Goal: Information Seeking & Learning: Learn about a topic

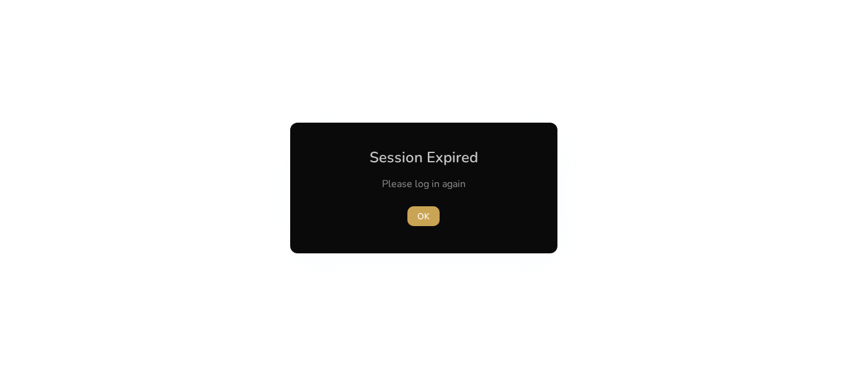
click at [415, 213] on span "button" at bounding box center [423, 216] width 32 height 30
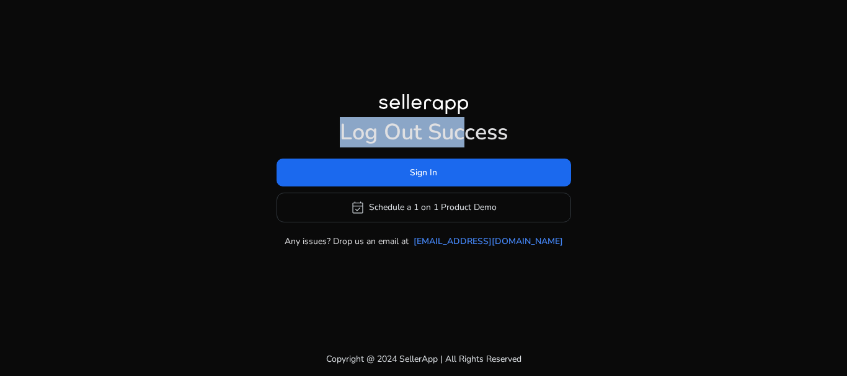
drag, startPoint x: 367, startPoint y: 100, endPoint x: 461, endPoint y: 125, distance: 97.4
click at [461, 125] on div "Log Out Success Sign In event_available Schedule a 1 on 1 Product Demo Any issu…" at bounding box center [423, 170] width 693 height 153
click at [461, 125] on h1 "Log Out Success" at bounding box center [424, 132] width 294 height 27
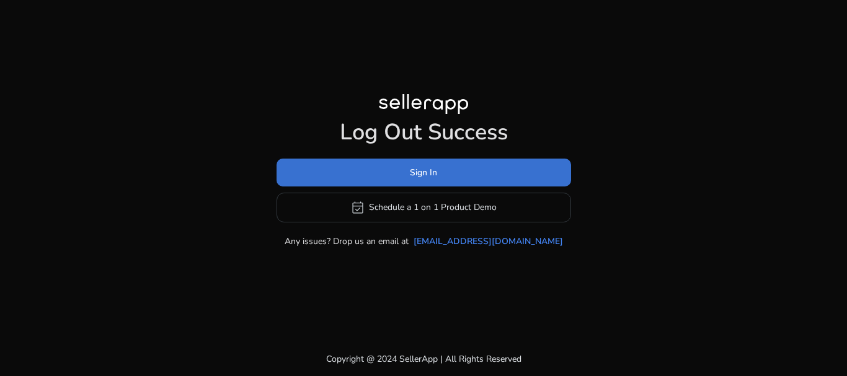
click at [409, 183] on span at bounding box center [424, 172] width 294 height 30
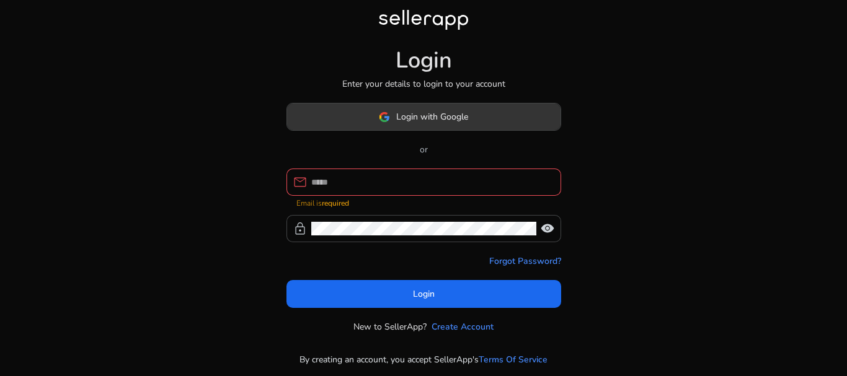
click at [427, 123] on span "Login with Google" at bounding box center [432, 116] width 72 height 13
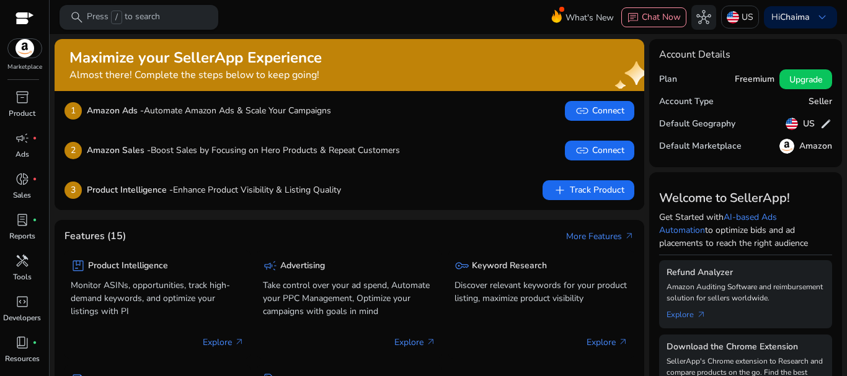
click at [148, 12] on p "Press / to search" at bounding box center [123, 18] width 73 height 14
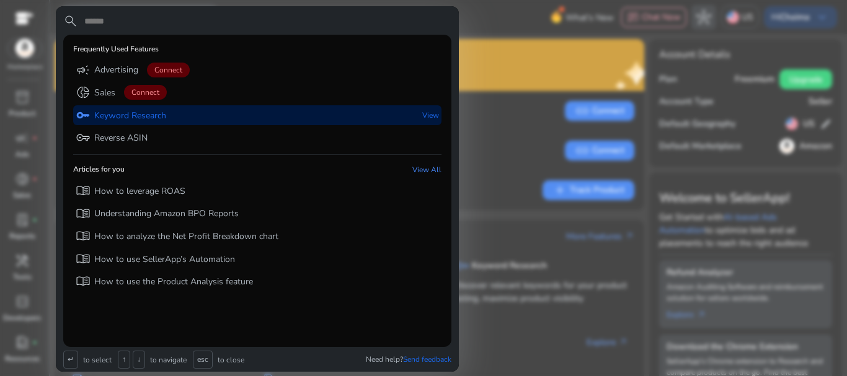
click at [130, 112] on p "Keyword Research" at bounding box center [130, 116] width 72 height 12
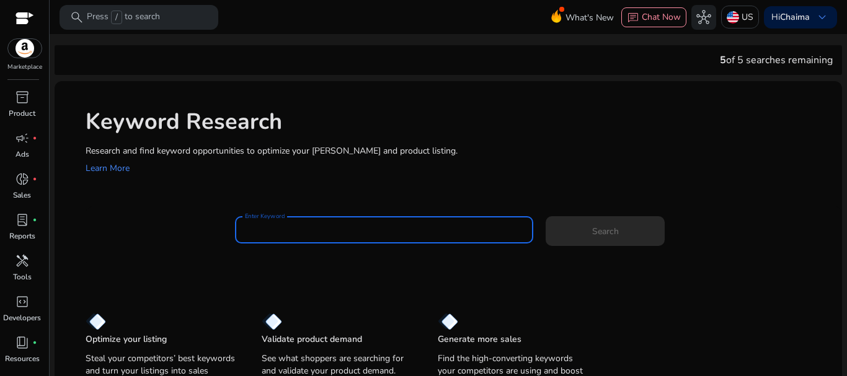
click at [391, 228] on input "Enter Keyword" at bounding box center [384, 230] width 279 height 14
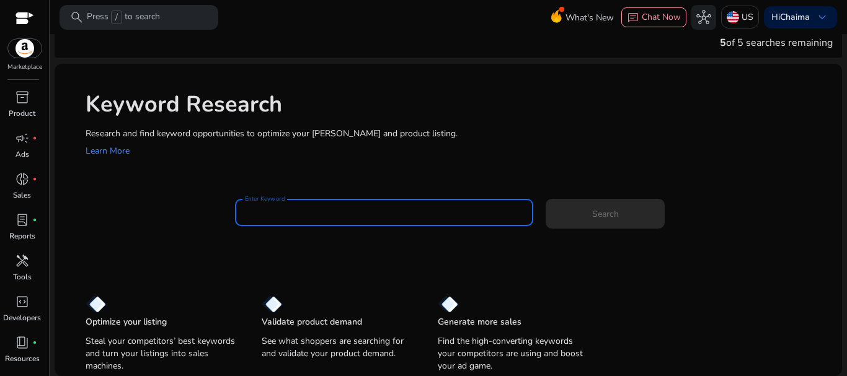
paste input "**********"
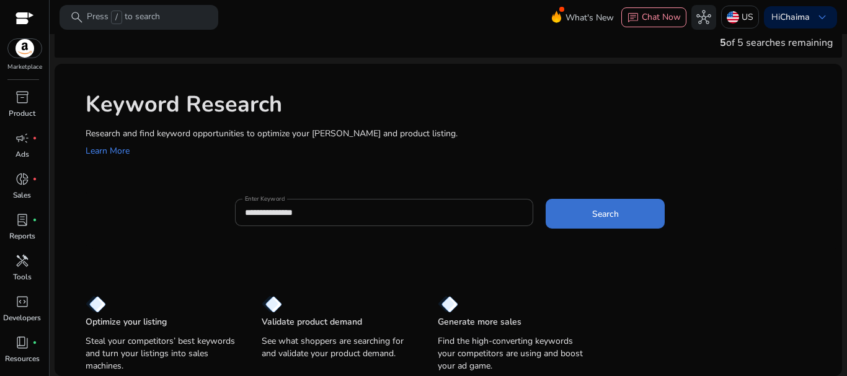
click at [557, 213] on span at bounding box center [605, 214] width 119 height 30
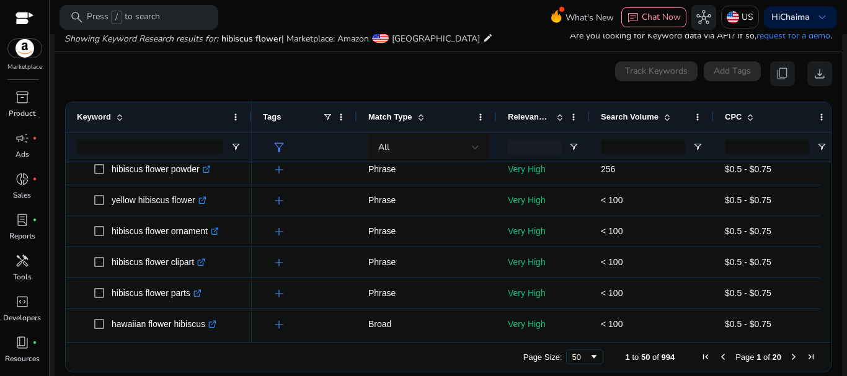
scroll to position [0, 0]
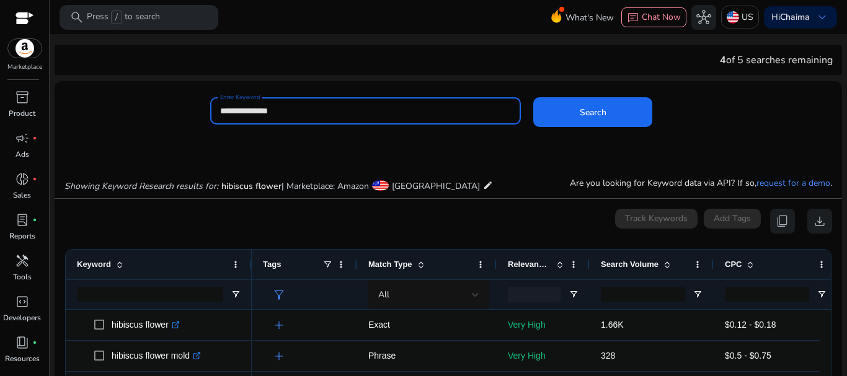
click at [331, 110] on input "**********" at bounding box center [365, 111] width 291 height 14
drag, startPoint x: 351, startPoint y: 117, endPoint x: 338, endPoint y: 118, distance: 13.1
click at [338, 118] on div "**********" at bounding box center [365, 110] width 291 height 27
paste input "**********"
drag, startPoint x: 294, startPoint y: 112, endPoint x: 278, endPoint y: 112, distance: 16.7
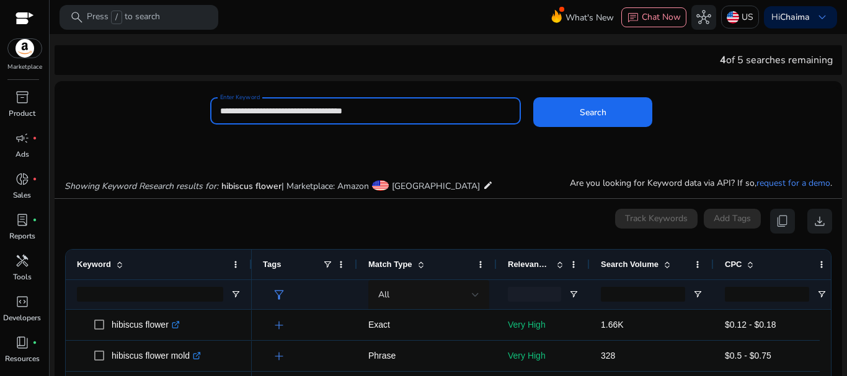
click at [278, 112] on input "**********" at bounding box center [365, 111] width 291 height 14
type input "**********"
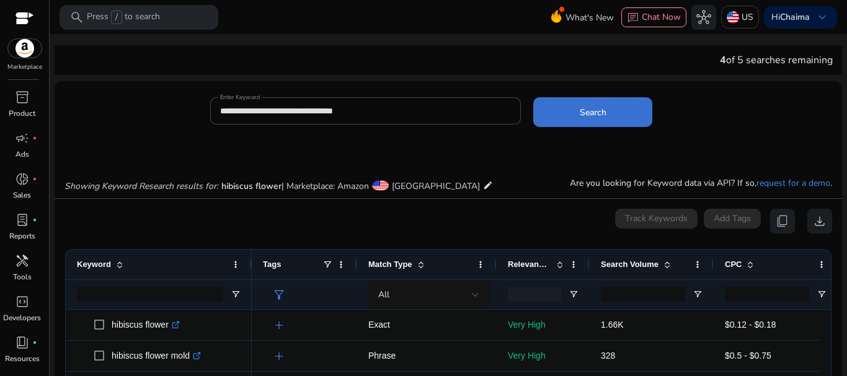
click at [570, 98] on span at bounding box center [592, 112] width 119 height 30
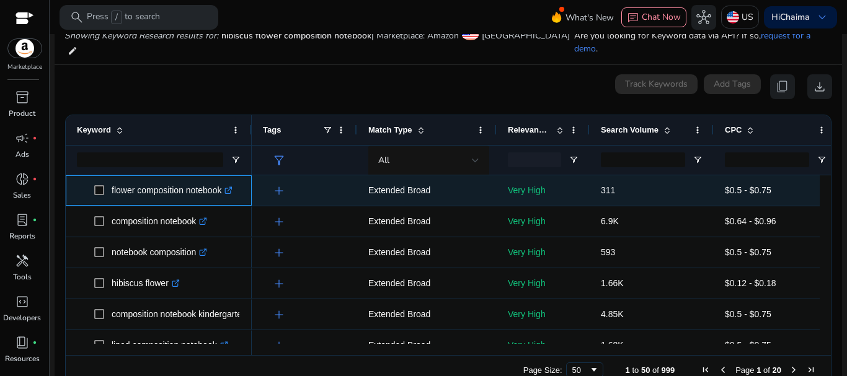
drag, startPoint x: 110, startPoint y: 177, endPoint x: 224, endPoint y: 184, distance: 114.2
click at [224, 184] on span "flower composition notebook .st0{fill:#2c8af8}" at bounding box center [167, 190] width 146 height 25
copy span "flower composition notebook"
click at [224, 184] on p "flower composition notebook .st0{fill:#2c8af8}" at bounding box center [172, 190] width 121 height 25
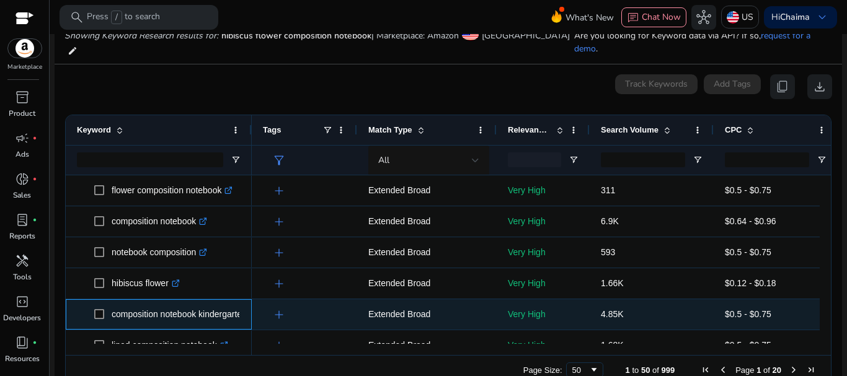
drag, startPoint x: 241, startPoint y: 303, endPoint x: 108, endPoint y: 301, distance: 132.1
click at [108, 301] on div "composition notebook kindergarten .st0{fill:#2c8af8}" at bounding box center [159, 314] width 186 height 30
copy span "composition notebook kindergarten .st0{fill:#2c8af8}"
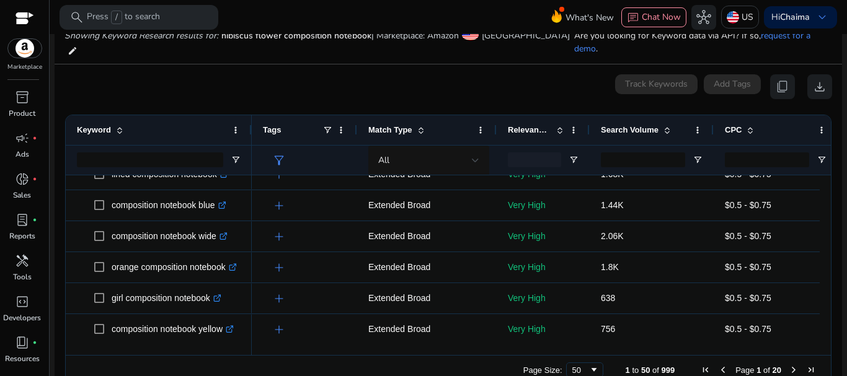
scroll to position [183, 0]
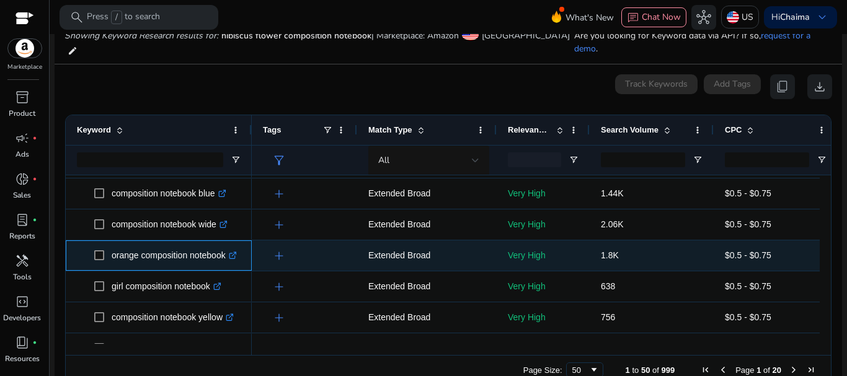
drag, startPoint x: 110, startPoint y: 244, endPoint x: 228, endPoint y: 244, distance: 117.8
click at [228, 244] on span "orange composition notebook .st0{fill:#2c8af8}" at bounding box center [167, 255] width 146 height 25
copy span "orange composition notebook"
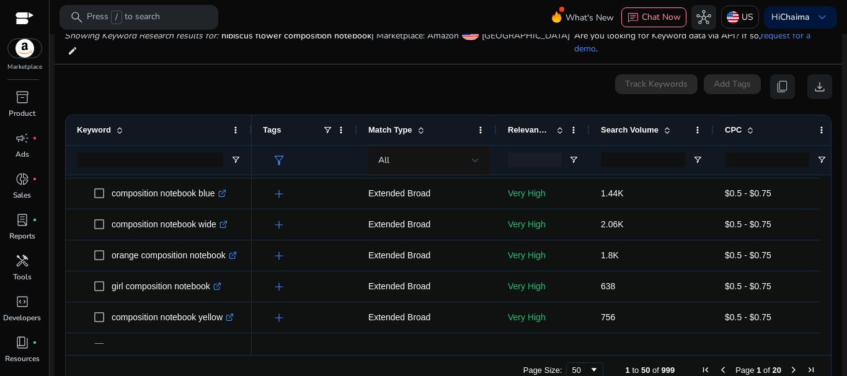
drag, startPoint x: 612, startPoint y: 374, endPoint x: 612, endPoint y: 387, distance: 13.6
click at [612, 376] on html "**********" at bounding box center [423, 188] width 847 height 376
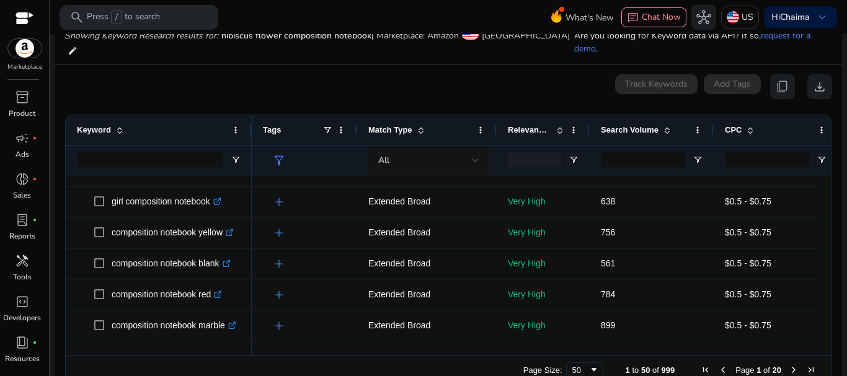
scroll to position [286, 0]
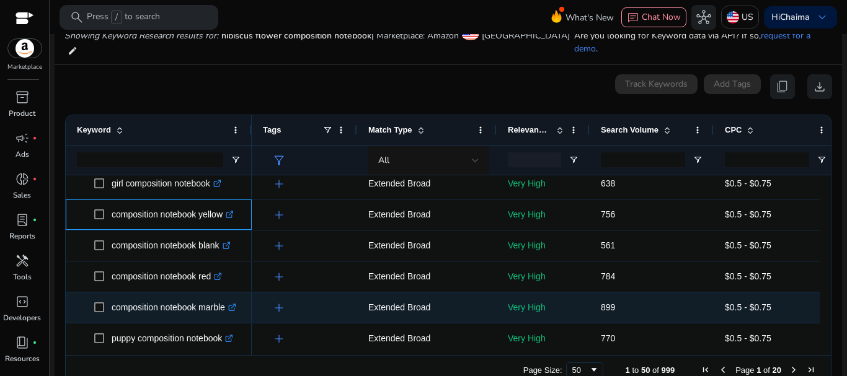
drag, startPoint x: 225, startPoint y: 203, endPoint x: 228, endPoint y: 299, distance: 95.5
click at [218, 295] on p "composition notebook marble .st0{fill:#2c8af8}" at bounding box center [174, 307] width 125 height 25
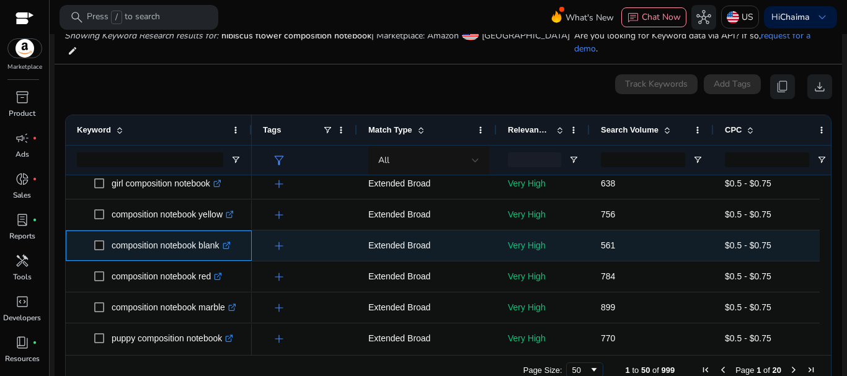
click at [104, 233] on span "composition notebook blank .st0{fill:#2c8af8}" at bounding box center [167, 245] width 146 height 25
copy span "composition notebook blank"
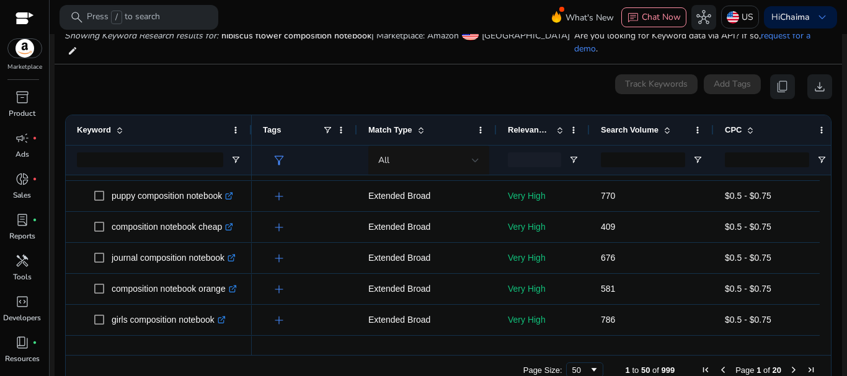
scroll to position [434, 0]
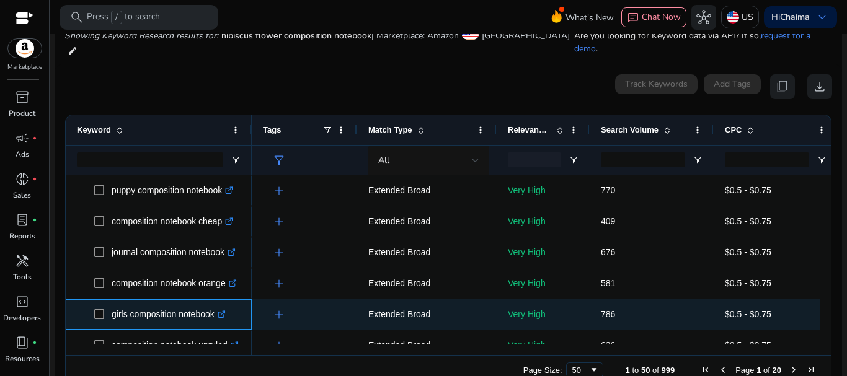
drag, startPoint x: 111, startPoint y: 304, endPoint x: 226, endPoint y: 304, distance: 115.3
click at [226, 304] on span "girls composition notebook .st0{fill:#2c8af8}" at bounding box center [167, 314] width 146 height 25
copy span "girls composition notebook"
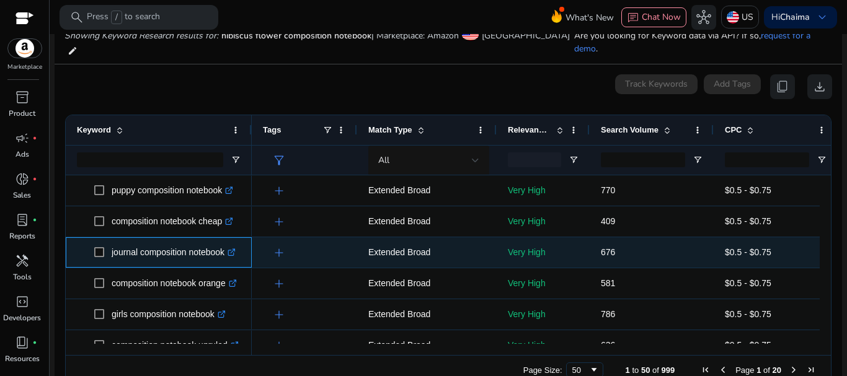
drag, startPoint x: 112, startPoint y: 240, endPoint x: 227, endPoint y: 242, distance: 115.3
click at [227, 242] on p "journal composition notebook .st0{fill:#2c8af8}" at bounding box center [174, 252] width 124 height 25
copy p "journal composition notebook"
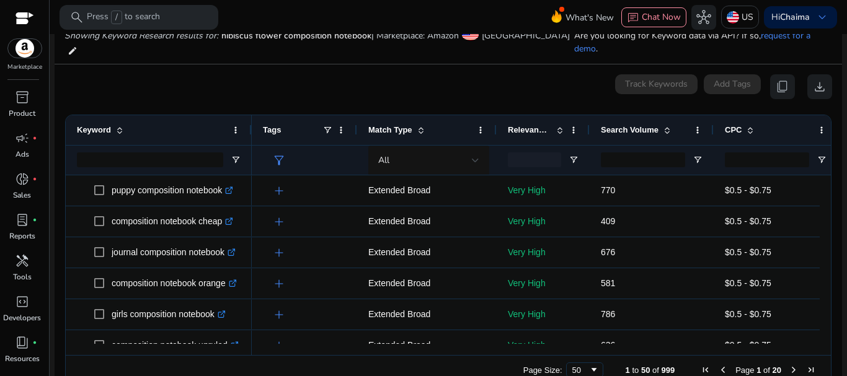
drag, startPoint x: 826, startPoint y: 216, endPoint x: 825, endPoint y: 226, distance: 10.0
click at [825, 226] on ag-grid-angular "Press SPACE to select this row. Drag here to set row groups Drag here to set co…" at bounding box center [448, 249] width 786 height 283
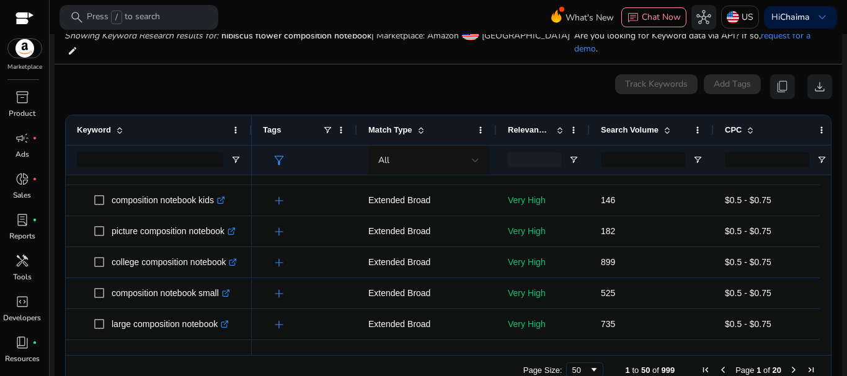
scroll to position [776, 0]
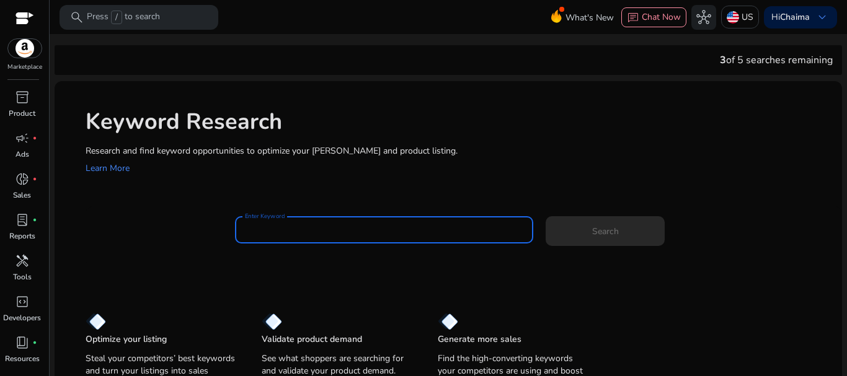
click at [372, 233] on input "Enter Keyword" at bounding box center [384, 230] width 279 height 14
paste input "**********"
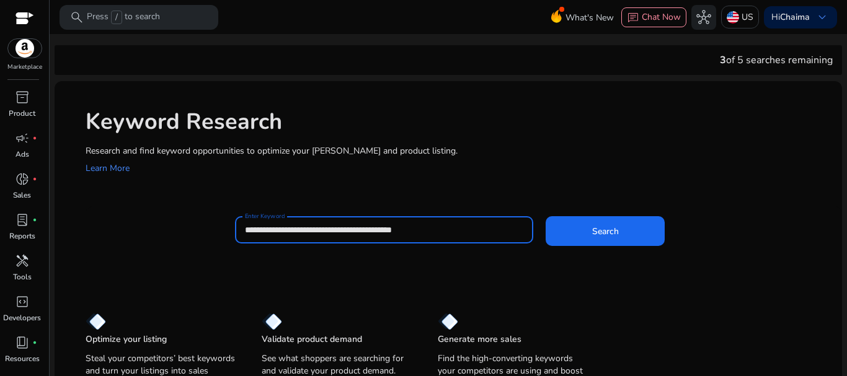
click at [546, 216] on button "Search" at bounding box center [605, 231] width 119 height 30
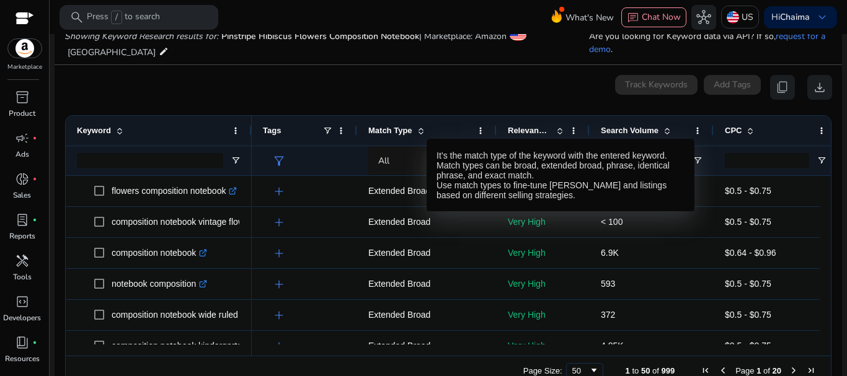
click at [425, 127] on span at bounding box center [421, 131] width 10 height 10
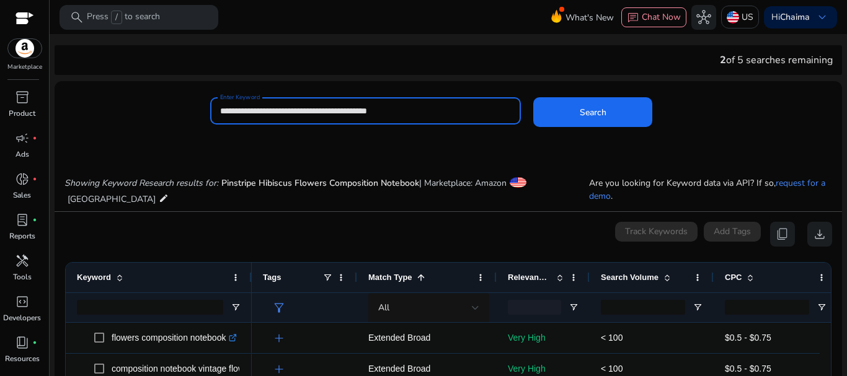
drag, startPoint x: 255, startPoint y: 107, endPoint x: 324, endPoint y: 113, distance: 69.1
click at [324, 113] on input "**********" at bounding box center [365, 111] width 291 height 14
type input "**********"
click at [533, 97] on button "Search" at bounding box center [592, 112] width 119 height 30
